Goal: Task Accomplishment & Management: Manage account settings

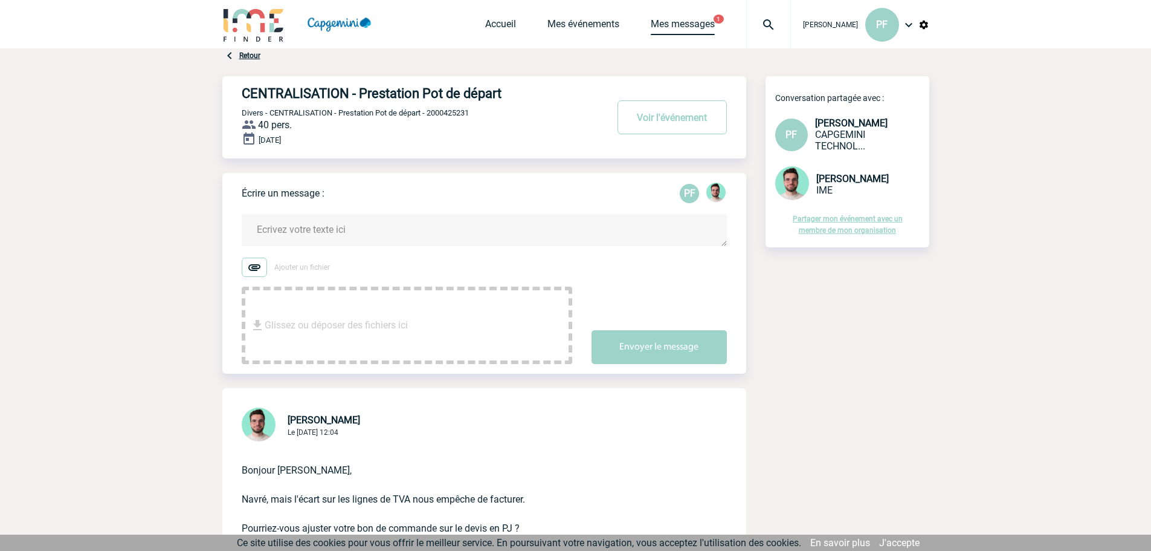
click at [676, 24] on link "Mes messages" at bounding box center [683, 26] width 64 height 17
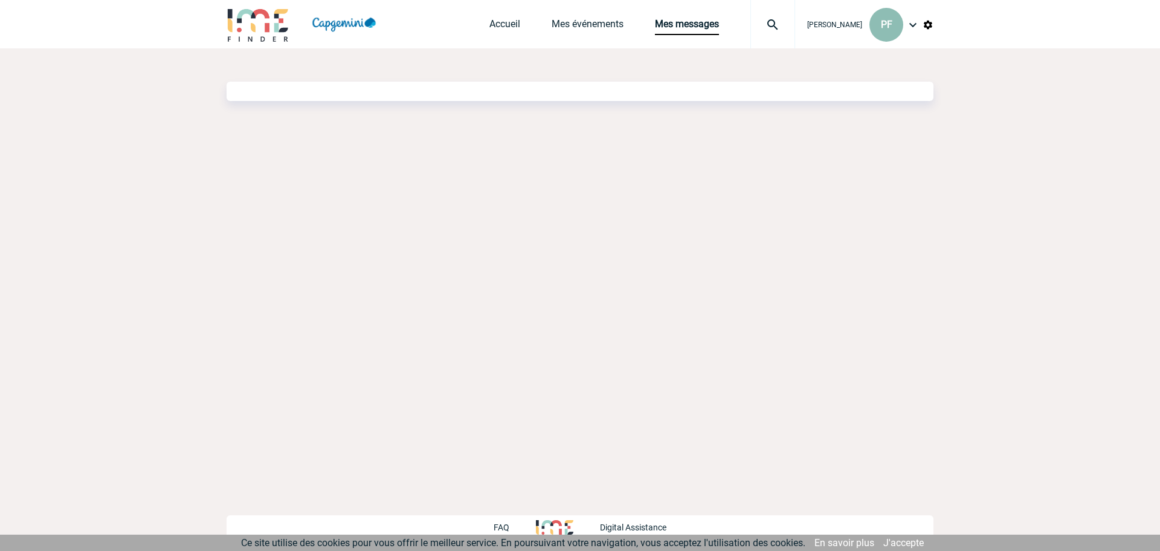
click at [880, 30] on div "PF" at bounding box center [887, 25] width 34 height 34
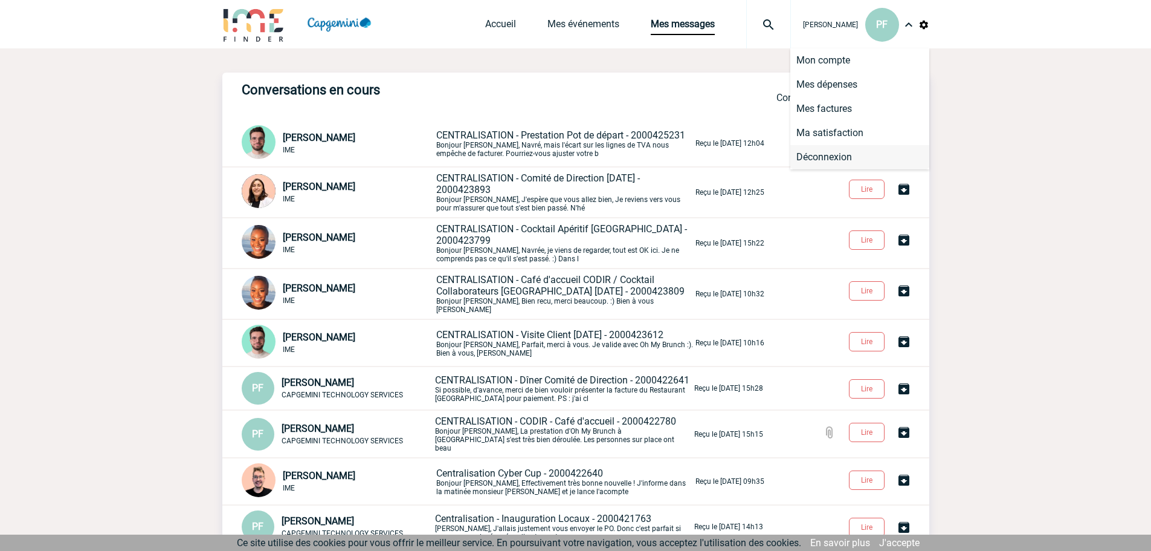
click at [821, 153] on li "Déconnexion" at bounding box center [859, 157] width 139 height 24
